Goal: Information Seeking & Learning: Learn about a topic

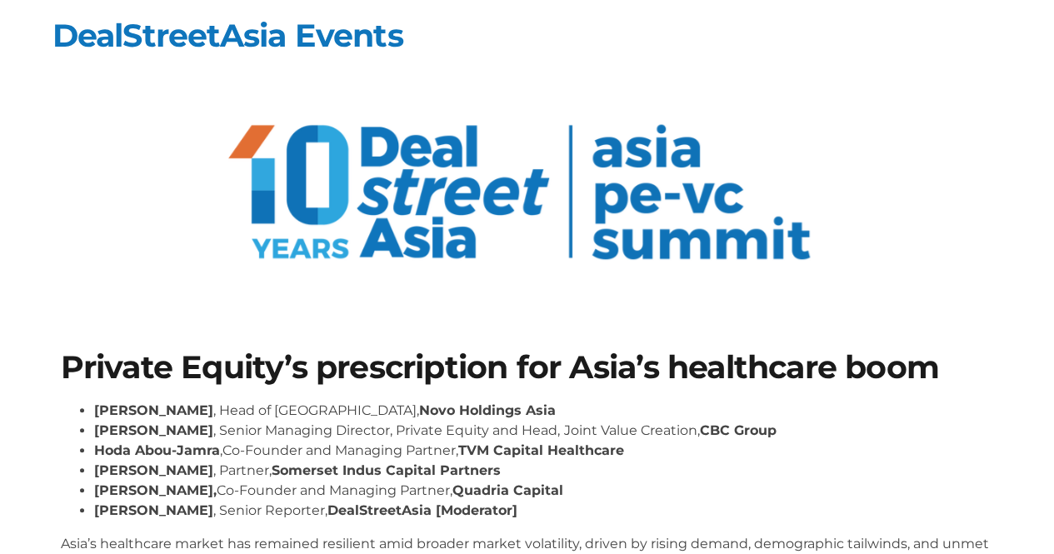
click at [510, 376] on h1 "Private Equity’s prescription for Asia’s healthcare boom" at bounding box center [527, 367] width 933 height 32
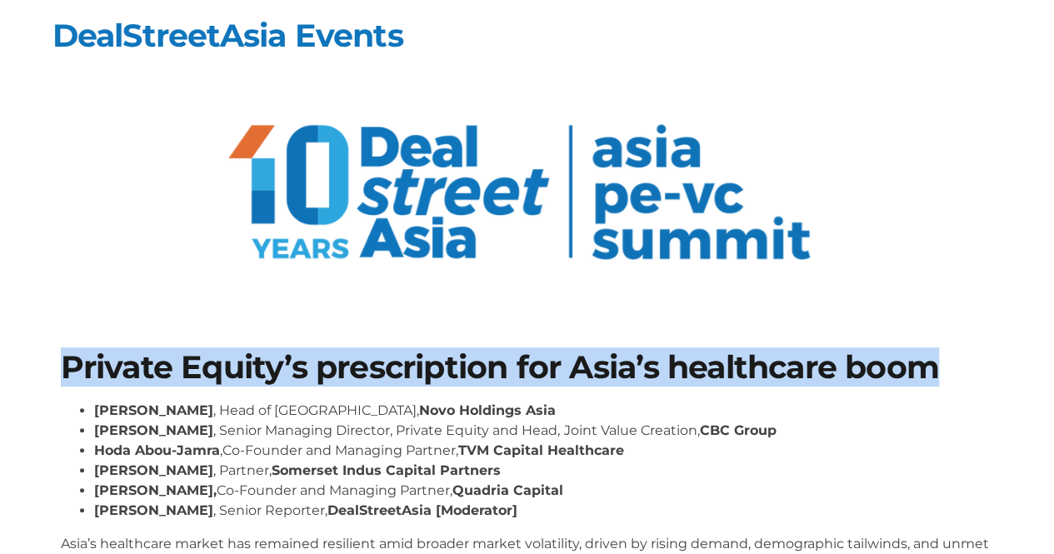
click at [510, 376] on h1 "Private Equity’s prescription for Asia’s healthcare boom" at bounding box center [527, 367] width 933 height 32
copy div "Private Equity’s prescription for Asia’s healthcare boom"
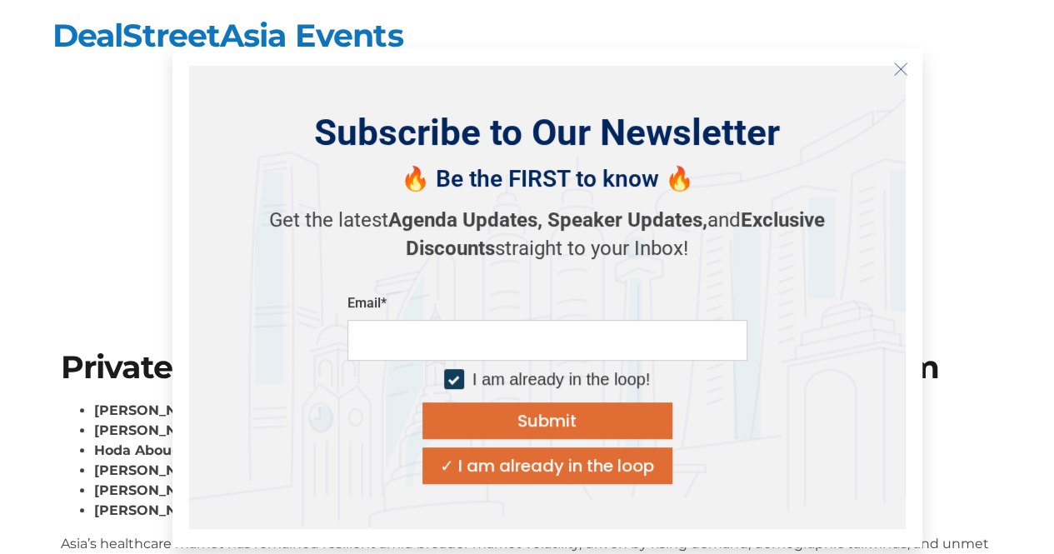
drag, startPoint x: 511, startPoint y: 513, endPoint x: 185, endPoint y: 376, distance: 354.2
click at [91, 416] on ul "[PERSON_NAME] , Head of [GEOGRAPHIC_DATA], Novo Holdings [GEOGRAPHIC_DATA] [PER…" at bounding box center [527, 461] width 933 height 120
click at [896, 67] on icon "Close" at bounding box center [900, 69] width 15 height 15
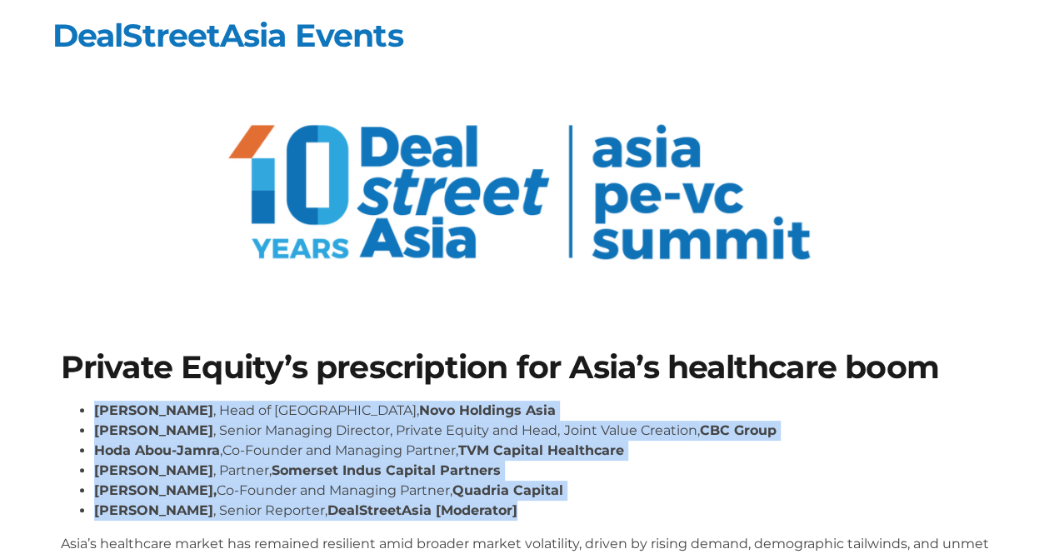
drag, startPoint x: 491, startPoint y: 509, endPoint x: 79, endPoint y: 410, distance: 424.0
click at [79, 410] on ul "[PERSON_NAME] , Head of [GEOGRAPHIC_DATA], Novo Holdings [GEOGRAPHIC_DATA] [PER…" at bounding box center [527, 461] width 933 height 120
copy ul "[PERSON_NAME] , Head of Asia, Novo Holdings Asia [PERSON_NAME] , Senior Managin…"
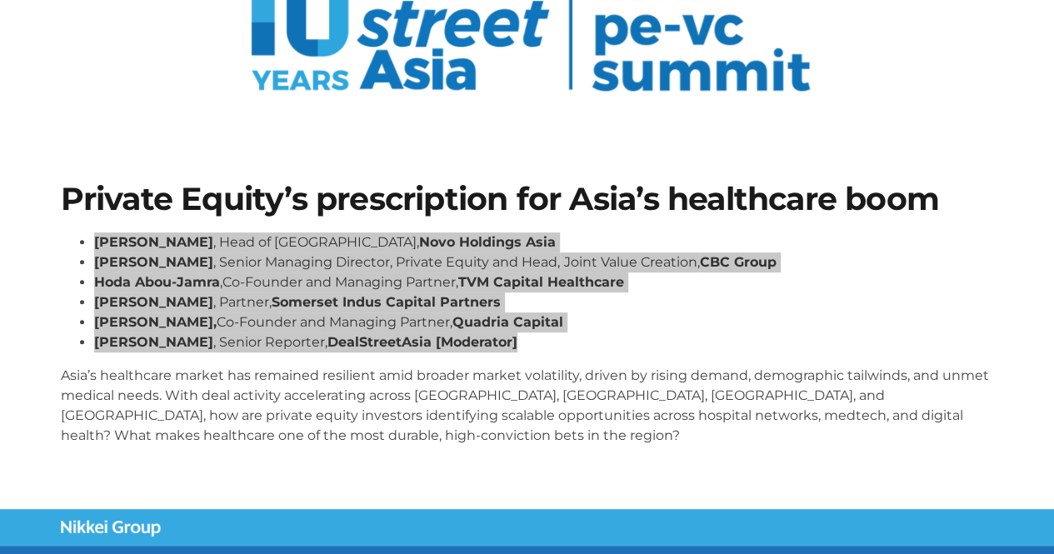
scroll to position [328, 0]
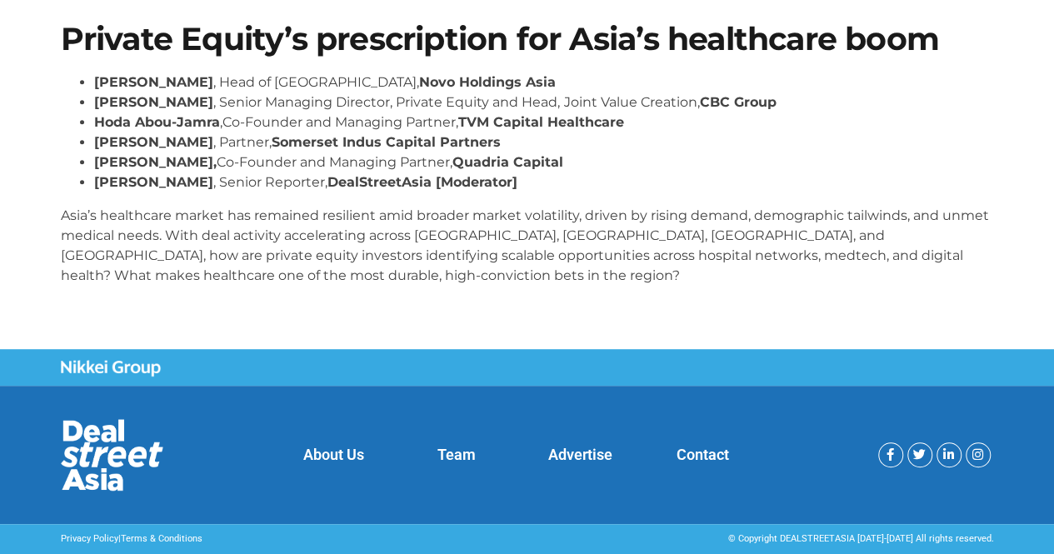
click at [410, 229] on p "Asia’s healthcare market has remained resilient amid broader market volatility,…" at bounding box center [527, 246] width 933 height 80
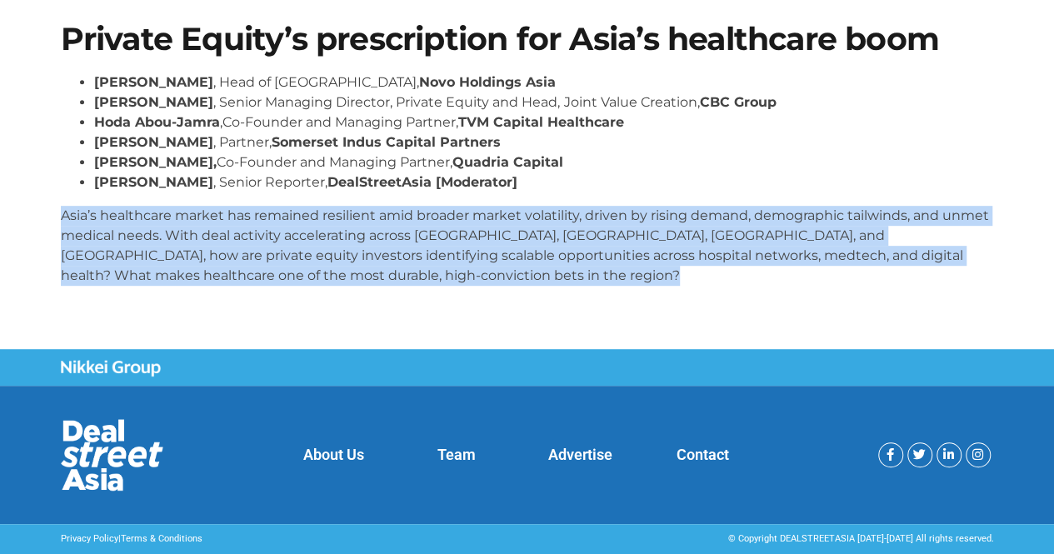
click at [410, 229] on p "Asia’s healthcare market has remained resilient amid broader market volatility,…" at bounding box center [527, 246] width 933 height 80
copy body "Asia’s healthcare market has remained resilient amid broader market volatility,…"
